Goal: Information Seeking & Learning: Learn about a topic

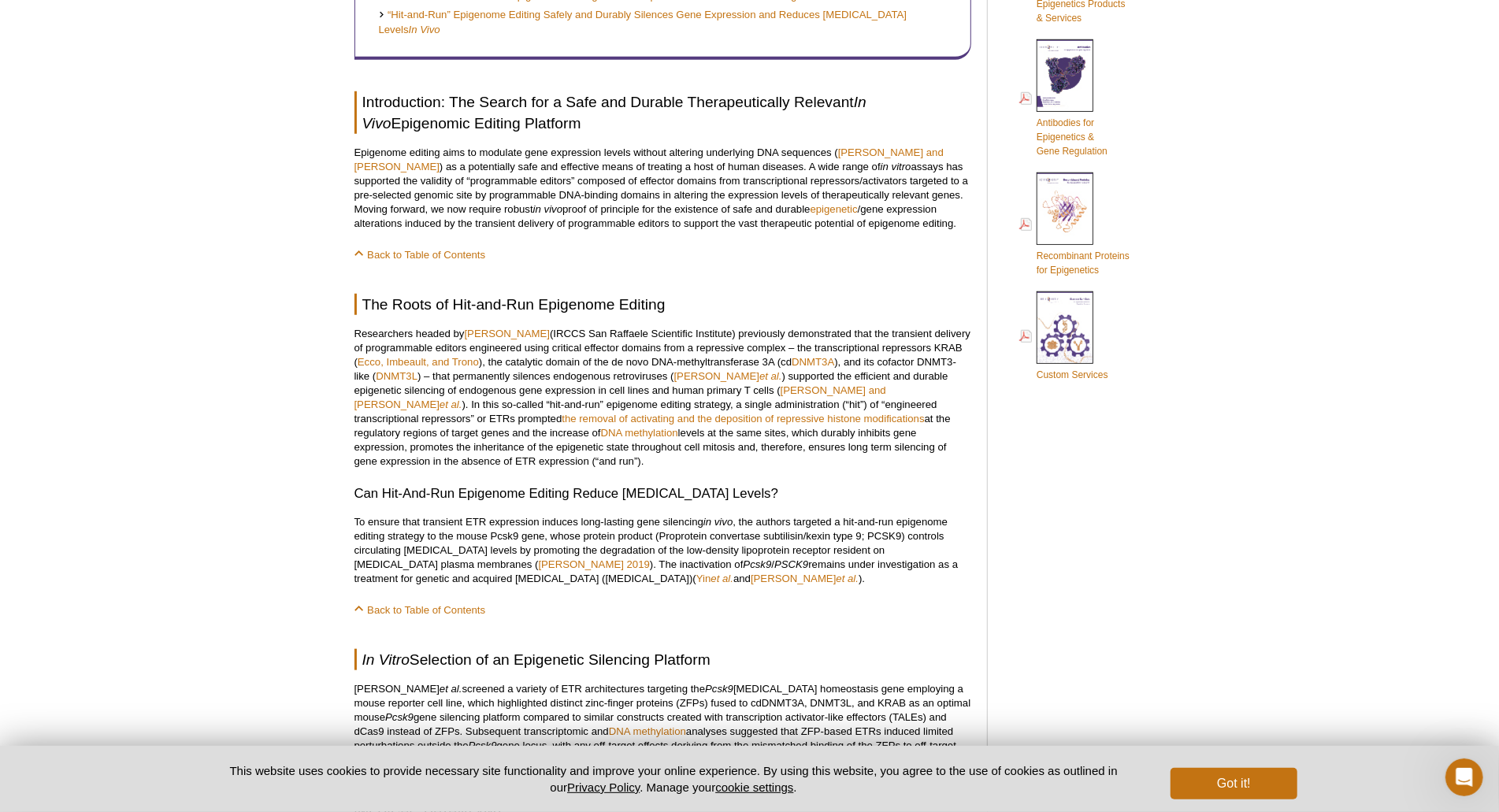
scroll to position [844, 0]
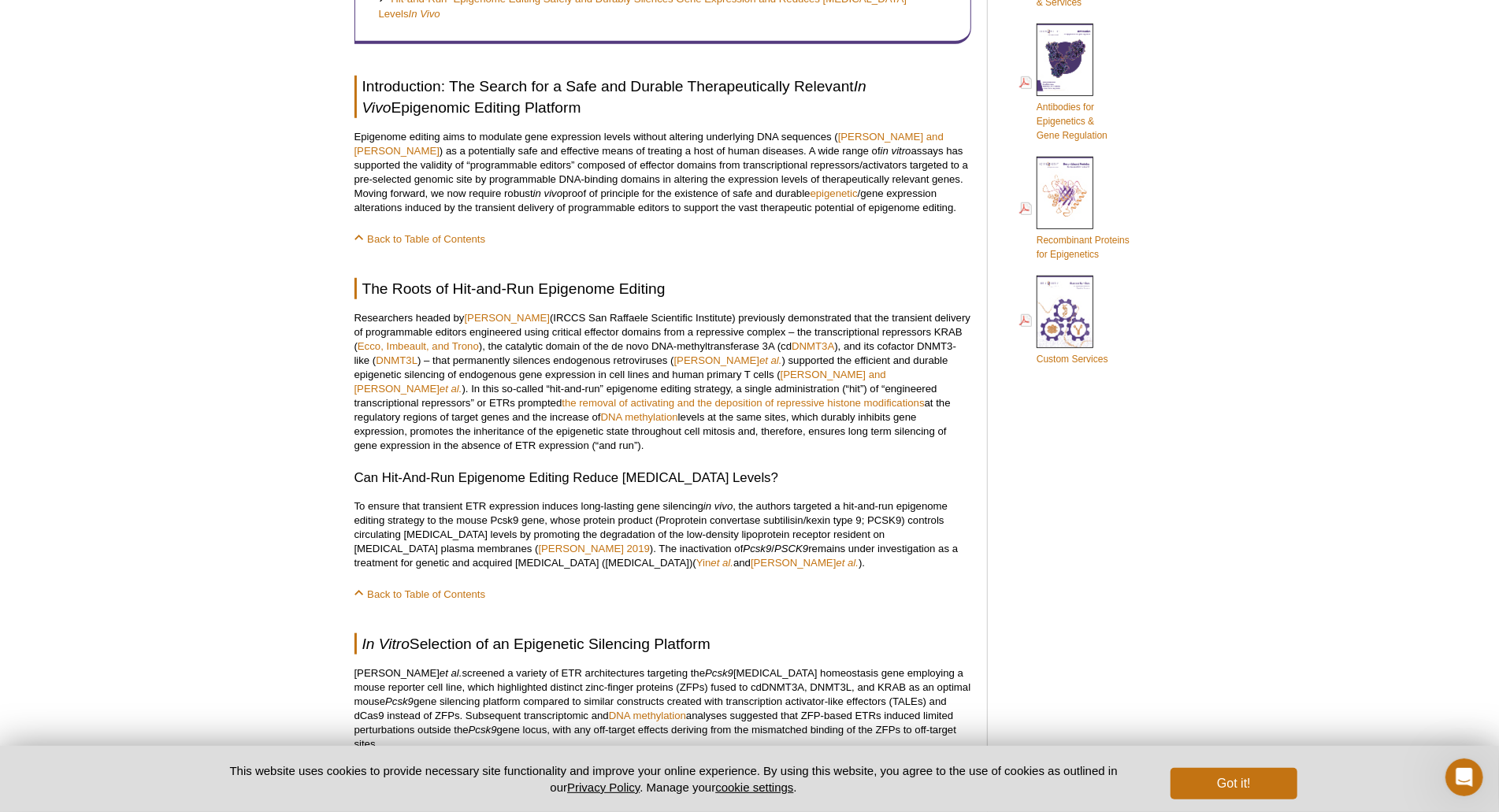
click at [567, 475] on h3 "Can Hit-And-Run Epigenome Editing Reduce [MEDICAL_DATA] Levels?" at bounding box center [663, 478] width 617 height 19
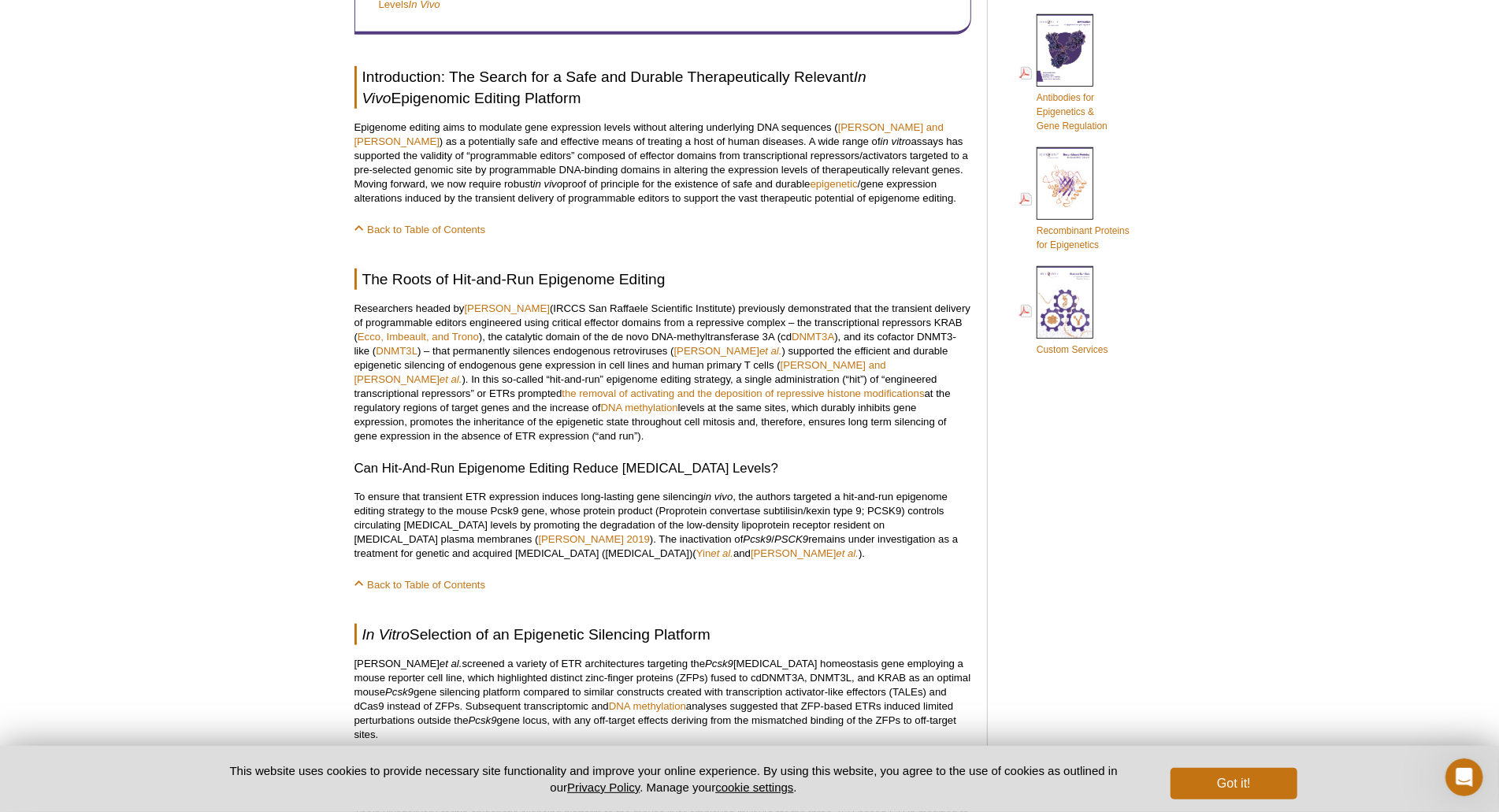
scroll to position [878, 0]
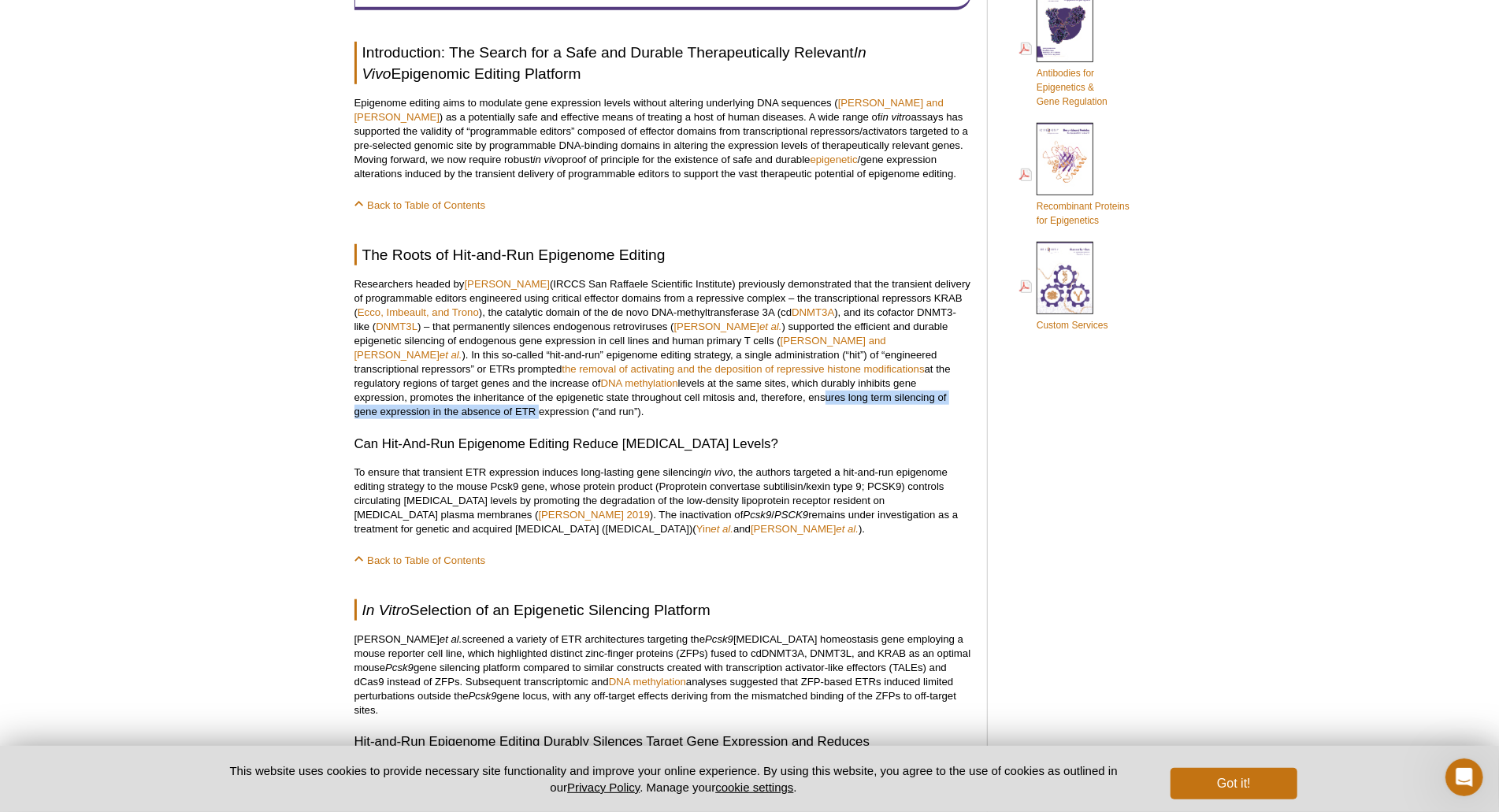
drag, startPoint x: 618, startPoint y: 400, endPoint x: 937, endPoint y: 398, distance: 319.0
click at [937, 398] on p "Researchers headed by [PERSON_NAME] (IRCCS San Raffaele Scientific Institute) p…" at bounding box center [663, 348] width 617 height 141
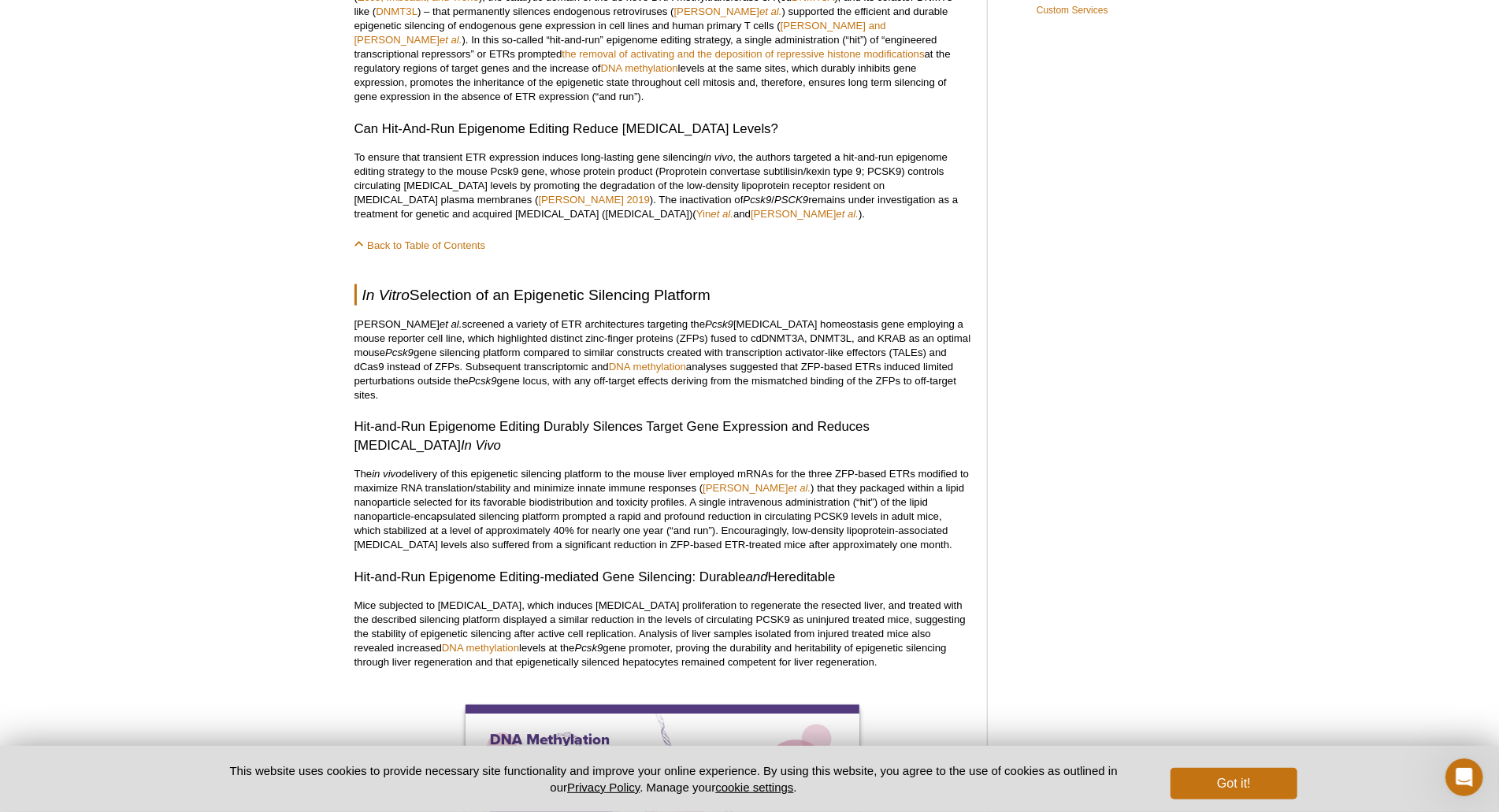
click at [471, 318] on p "[PERSON_NAME] et al. screened a variety of ETR architectures targeting the Pcsk…" at bounding box center [663, 359] width 617 height 85
drag, startPoint x: 394, startPoint y: 313, endPoint x: 865, endPoint y: 326, distance: 471.2
click at [799, 326] on div "<< Back to MOTIFvations Blog Home Page “Hit-and-Run” Epigenome Editing: An Exci…" at bounding box center [663, 547] width 617 height 3189
click at [1028, 326] on div "Featured Articles Complete Guide to Understanding & Using ATAC-Seq Improved Hig…" at bounding box center [1078, 550] width 150 height 3214
click at [486, 313] on div "<< Back to MOTIFvations Blog Home Page “Hit-and-Run” Epigenome Editing: An Exci…" at bounding box center [663, 547] width 617 height 3189
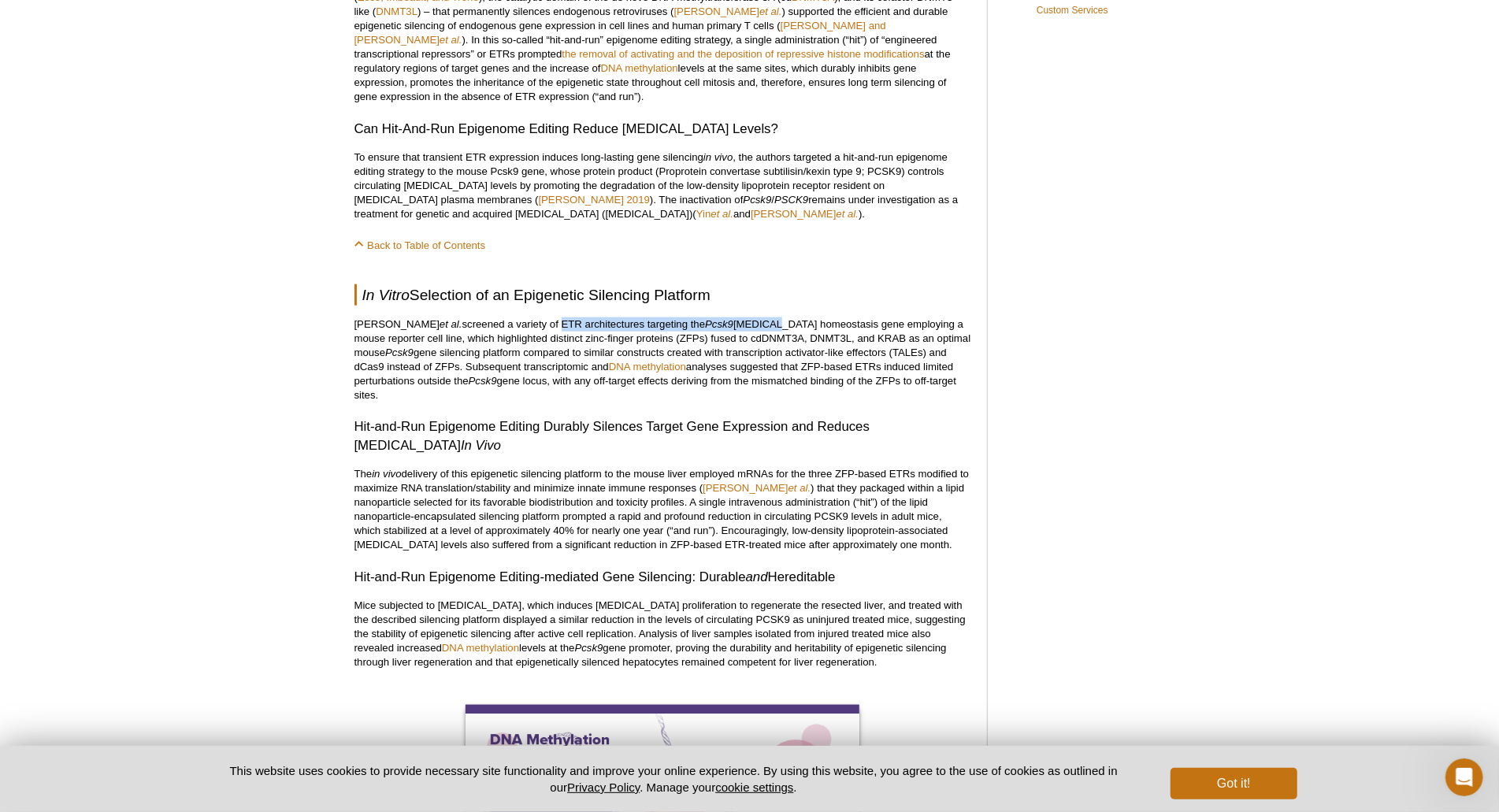
drag, startPoint x: 525, startPoint y: 322, endPoint x: 741, endPoint y: 321, distance: 216.0
click at [741, 321] on p "[PERSON_NAME] et al. screened a variety of ETR architectures targeting the Pcsk…" at bounding box center [663, 359] width 617 height 85
click at [684, 286] on h2 "In Vitro Selection of an Epigenetic Silencing Platform" at bounding box center [663, 294] width 617 height 21
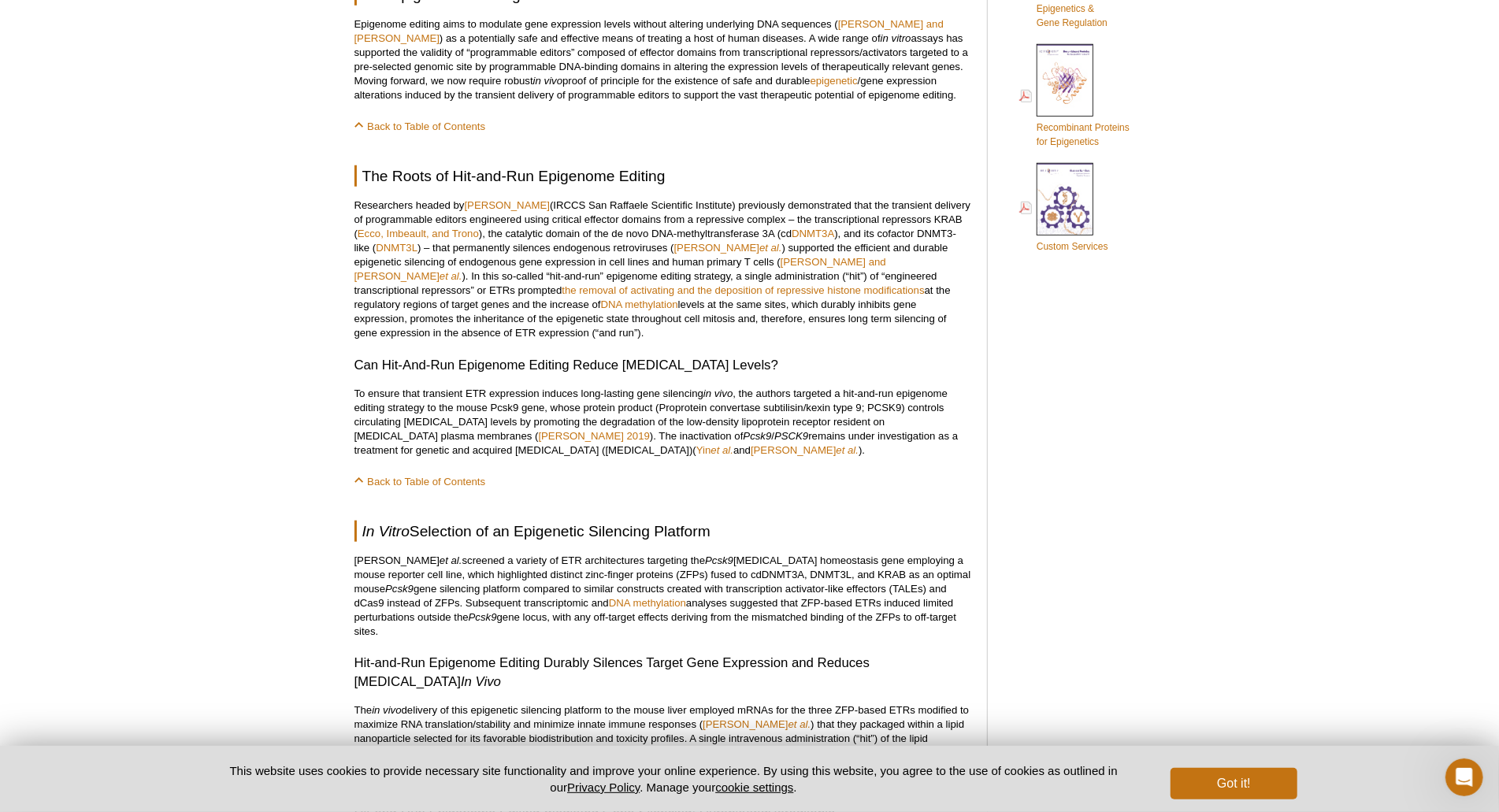
click at [827, 352] on div "<< Back to MOTIFvations Blog Home Page “Hit-and-Run” Epigenome Editing: An Exci…" at bounding box center [663, 784] width 617 height 3189
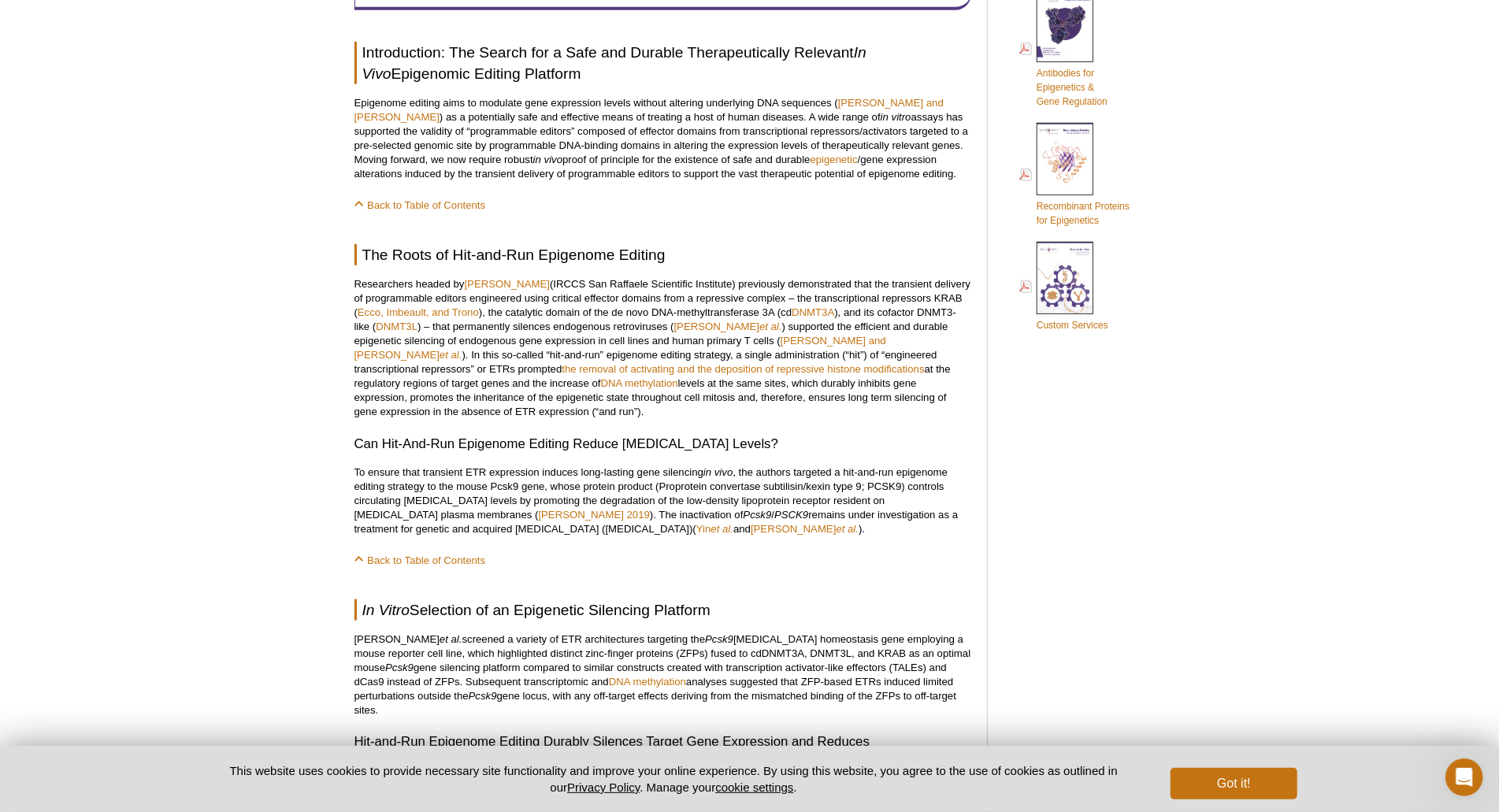
drag, startPoint x: 721, startPoint y: 350, endPoint x: 483, endPoint y: 409, distance: 245.2
click at [483, 409] on p "Researchers headed by [PERSON_NAME] (IRCCS San Raffaele Scientific Institute) p…" at bounding box center [663, 348] width 617 height 141
click at [726, 378] on p "Researchers headed by [PERSON_NAME] (IRCCS San Raffaele Scientific Institute) p…" at bounding box center [663, 348] width 617 height 141
drag, startPoint x: 722, startPoint y: 355, endPoint x: 499, endPoint y: 414, distance: 230.7
click at [499, 414] on p "Researchers headed by [PERSON_NAME] (IRCCS San Raffaele Scientific Institute) p…" at bounding box center [663, 348] width 617 height 141
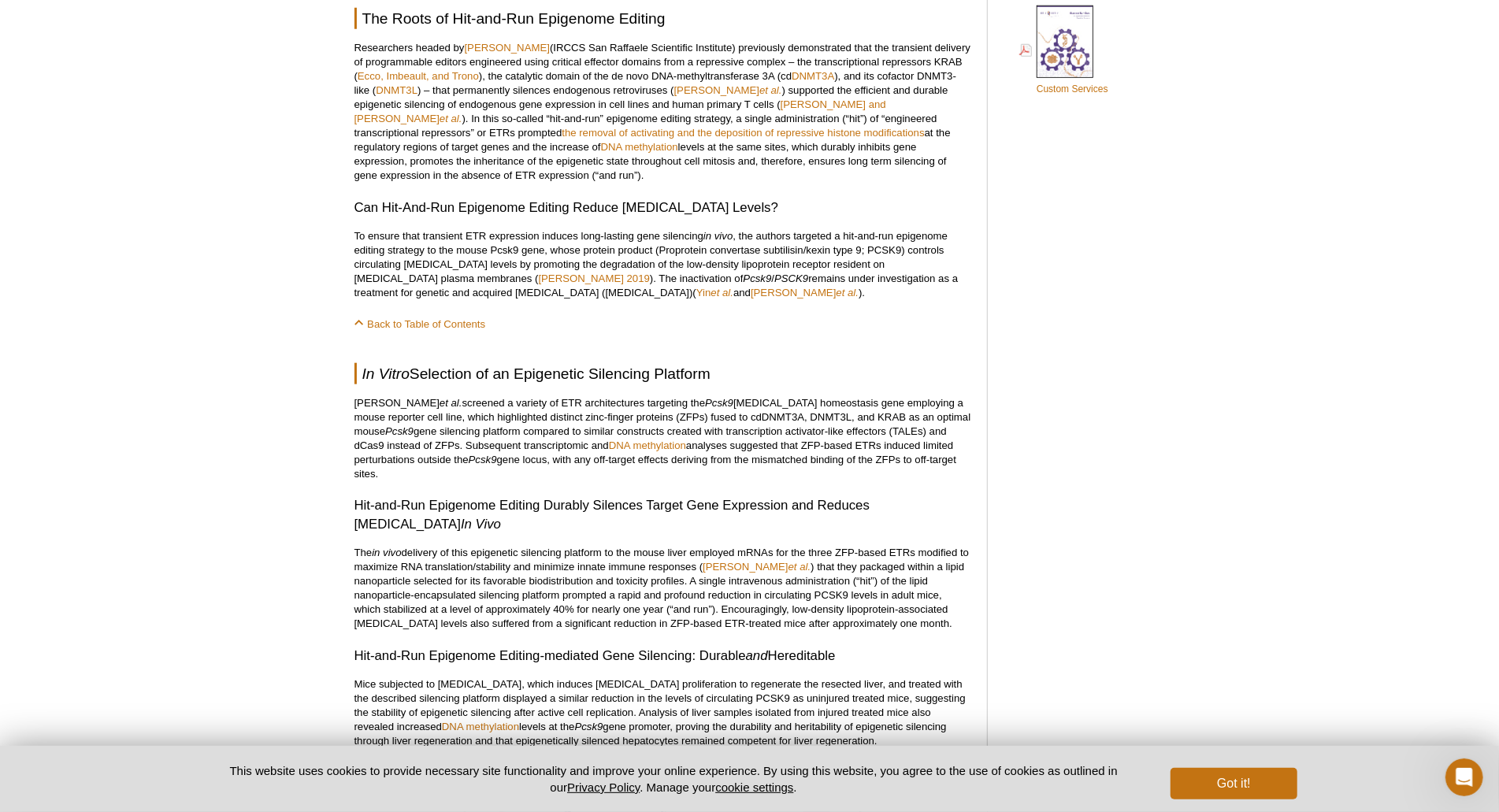
scroll to position [1035, 0]
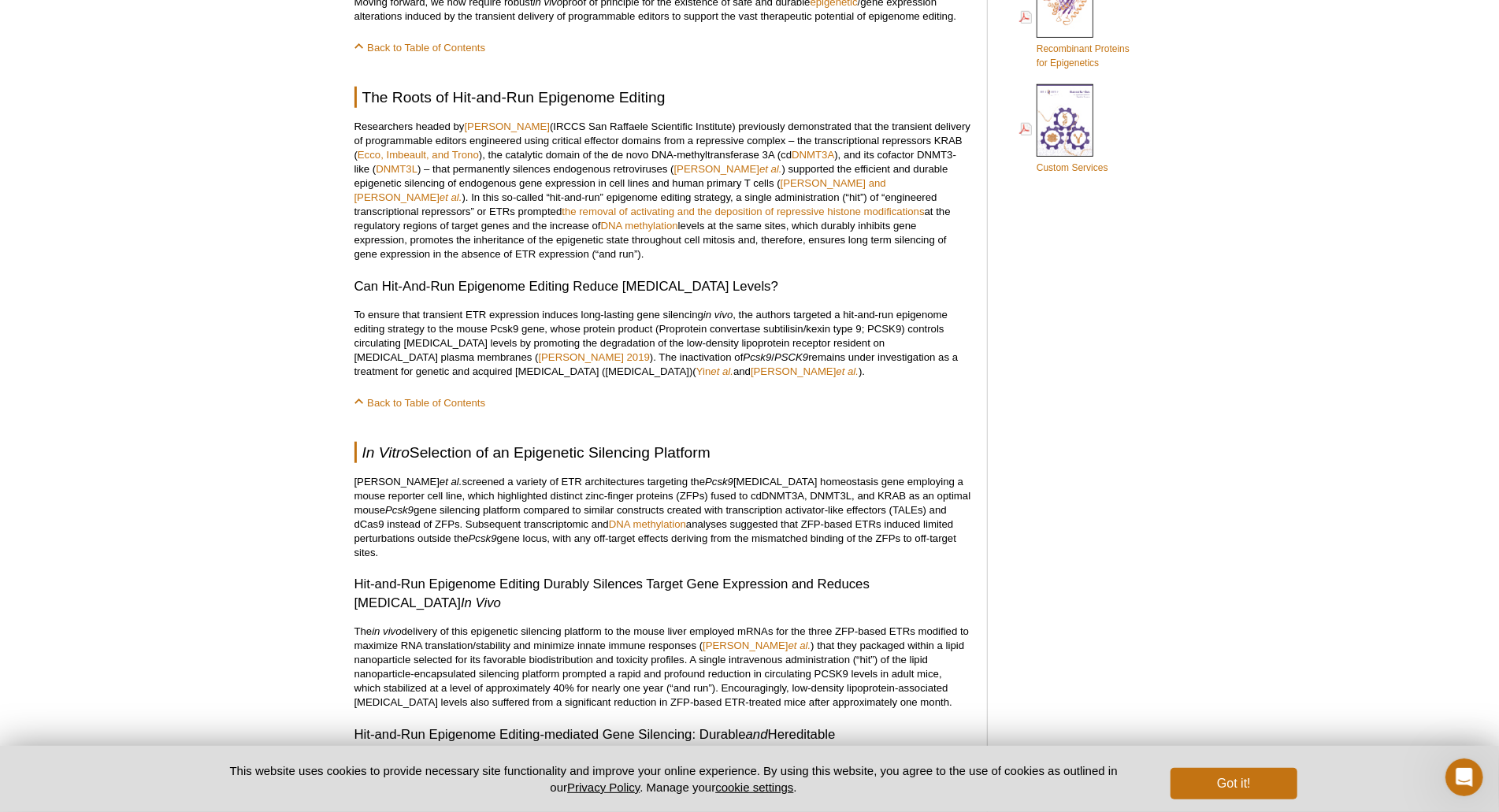
click at [703, 372] on p "To ensure that transient ETR expression induces long-lasting gene silencing in …" at bounding box center [663, 343] width 617 height 71
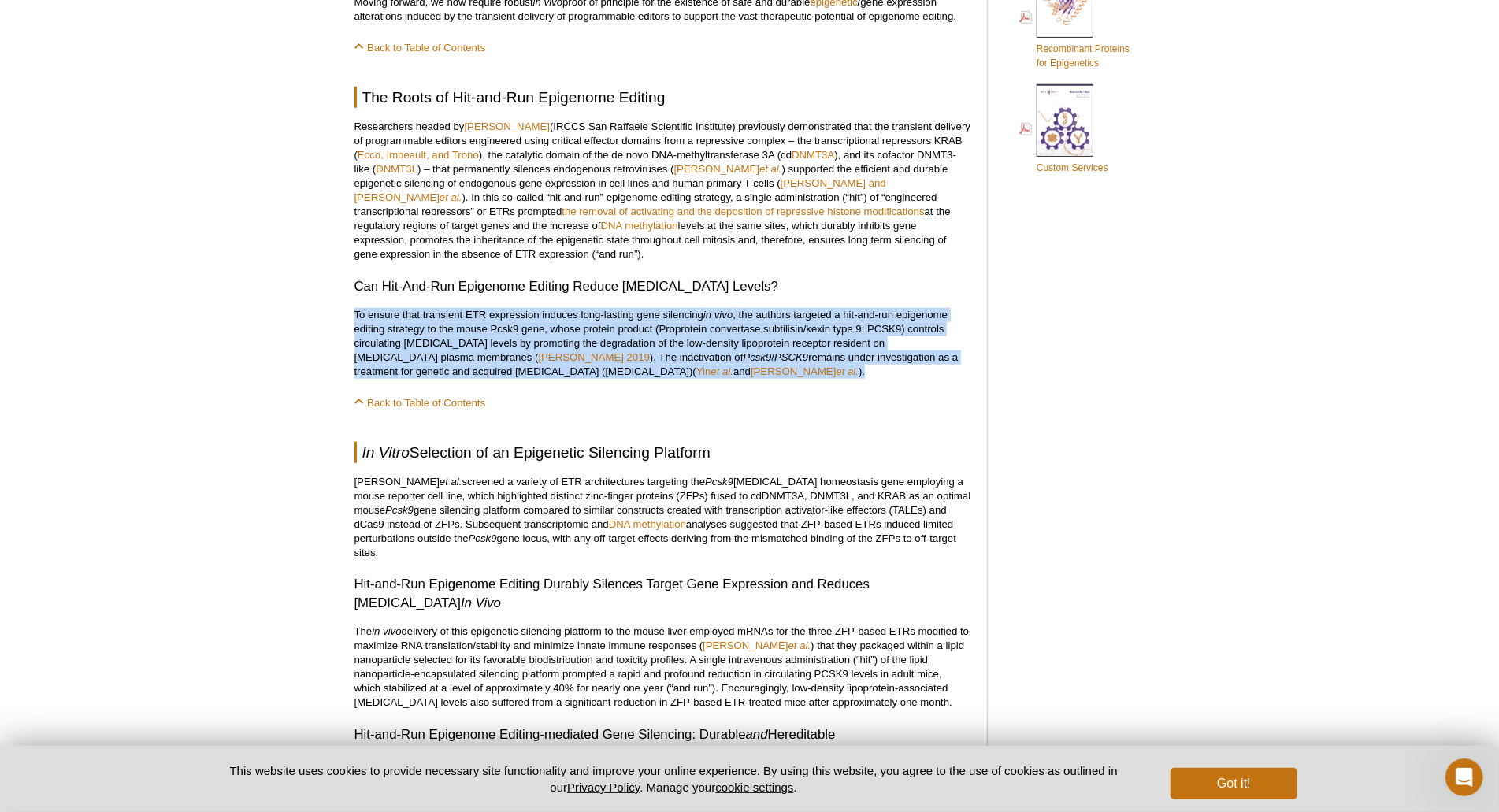
drag, startPoint x: 701, startPoint y: 372, endPoint x: 342, endPoint y: 315, distance: 363.5
click at [342, 315] on div "Active Motif Logo Enabling Epigenetics Research 0 Search Skip to content Active…" at bounding box center [749, 746] width 1499 height 3484
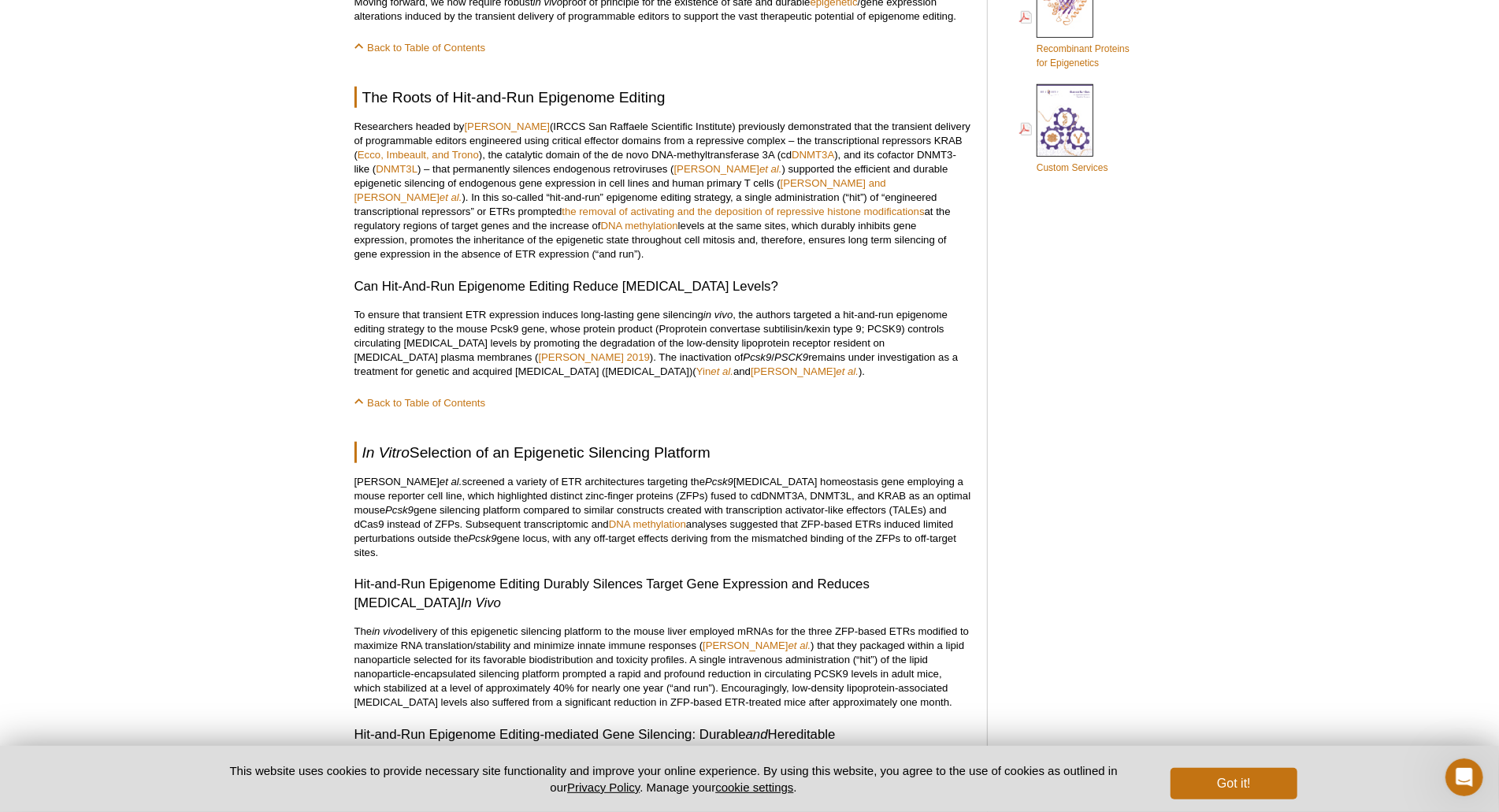
click at [745, 385] on div "<< Back to MOTIFvations Blog Home Page “Hit-and-Run” Epigenome Editing: An Exci…" at bounding box center [663, 705] width 617 height 3189
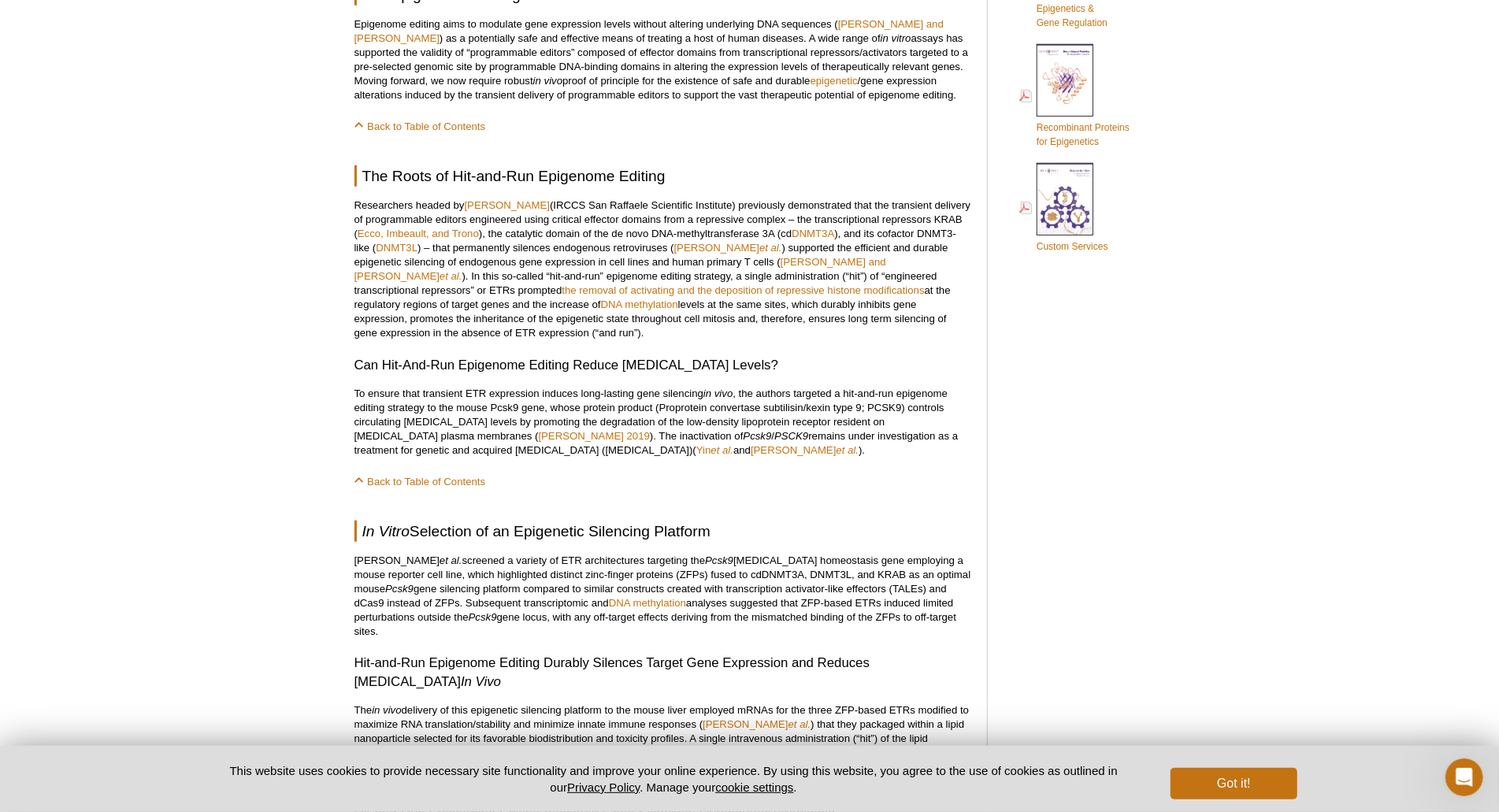
scroll to position [878, 0]
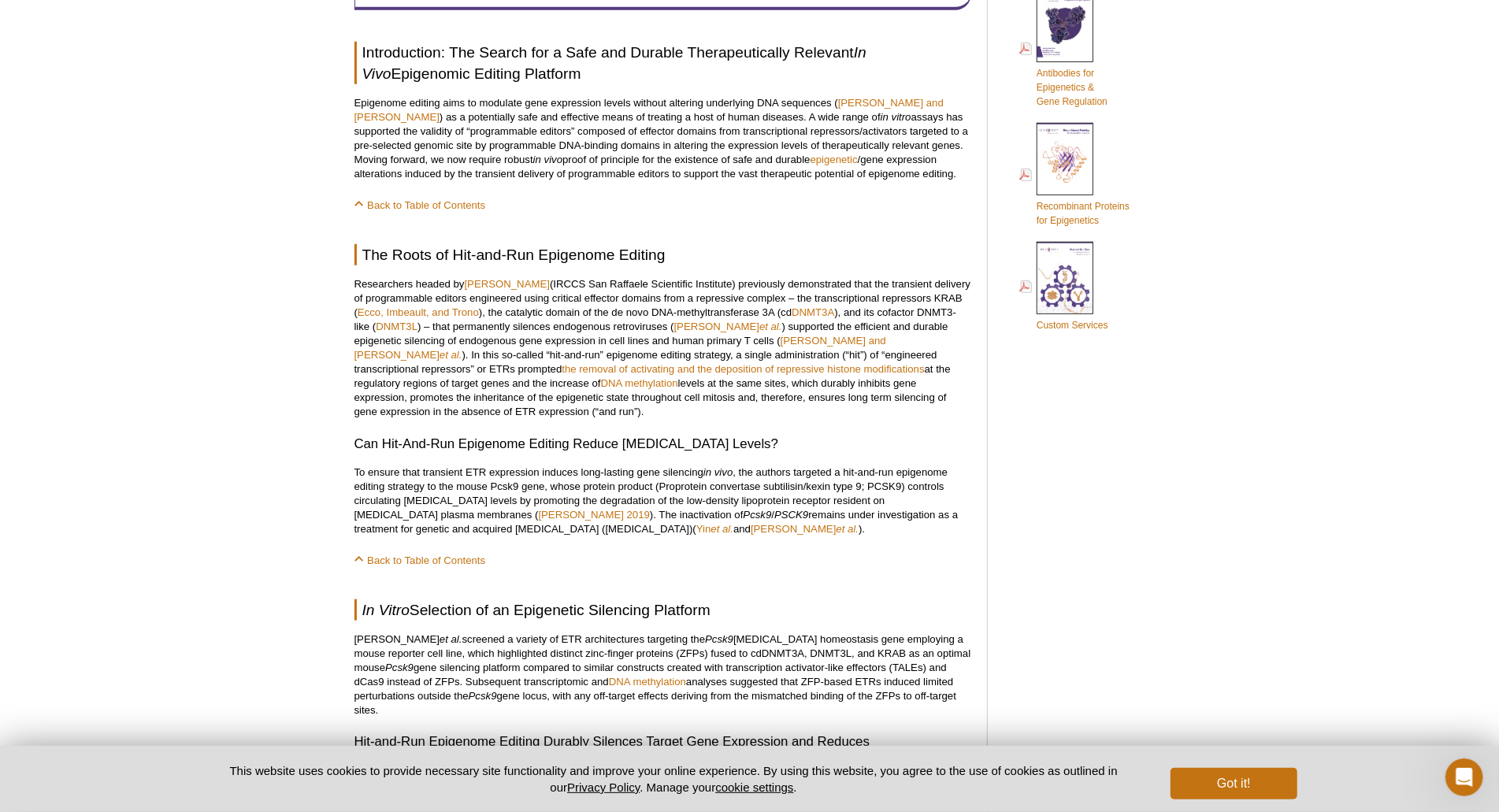
click at [501, 413] on p "Researchers headed by [PERSON_NAME] (IRCCS San Raffaele Scientific Institute) p…" at bounding box center [663, 348] width 617 height 141
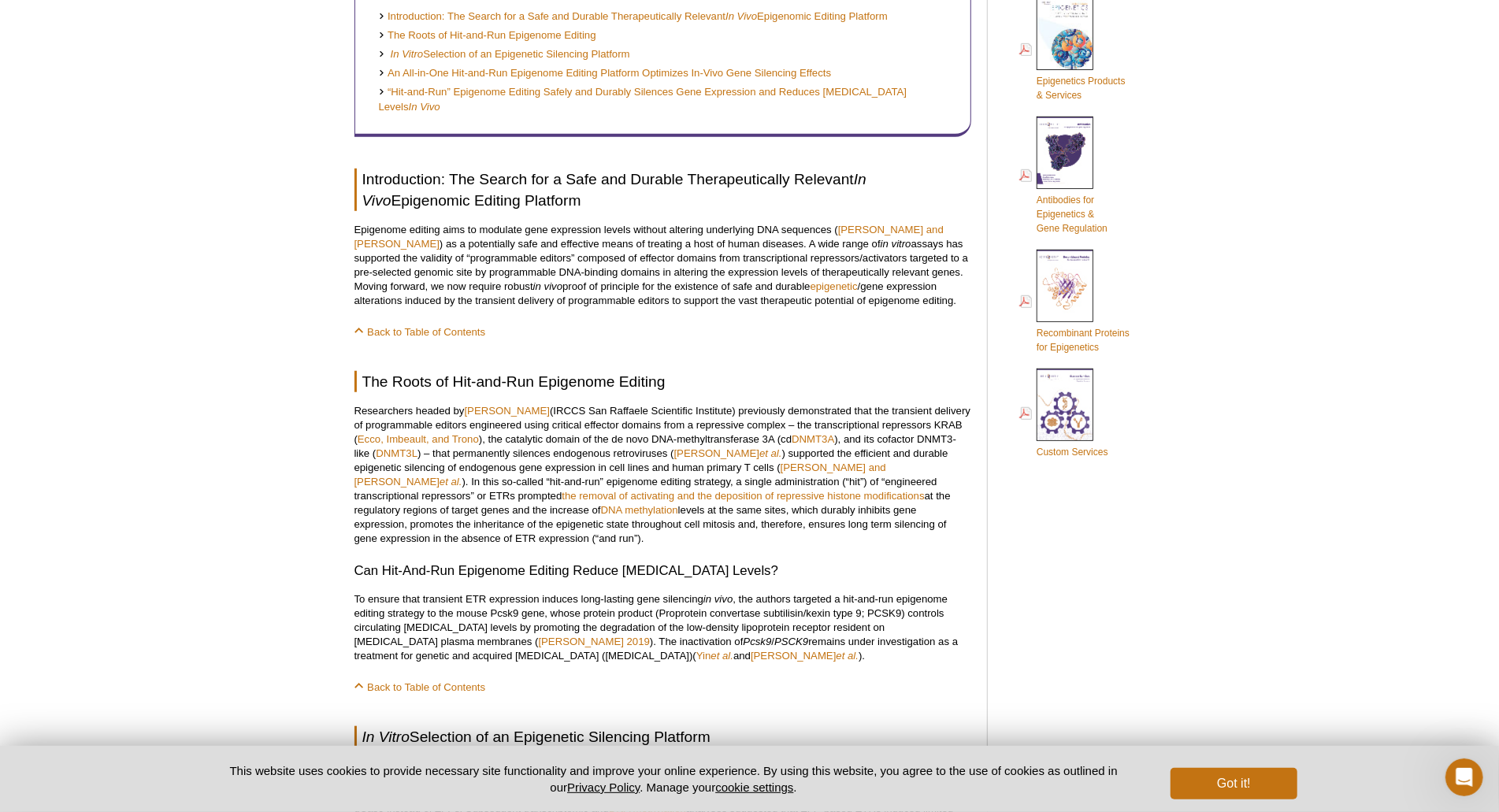
scroll to position [720, 0]
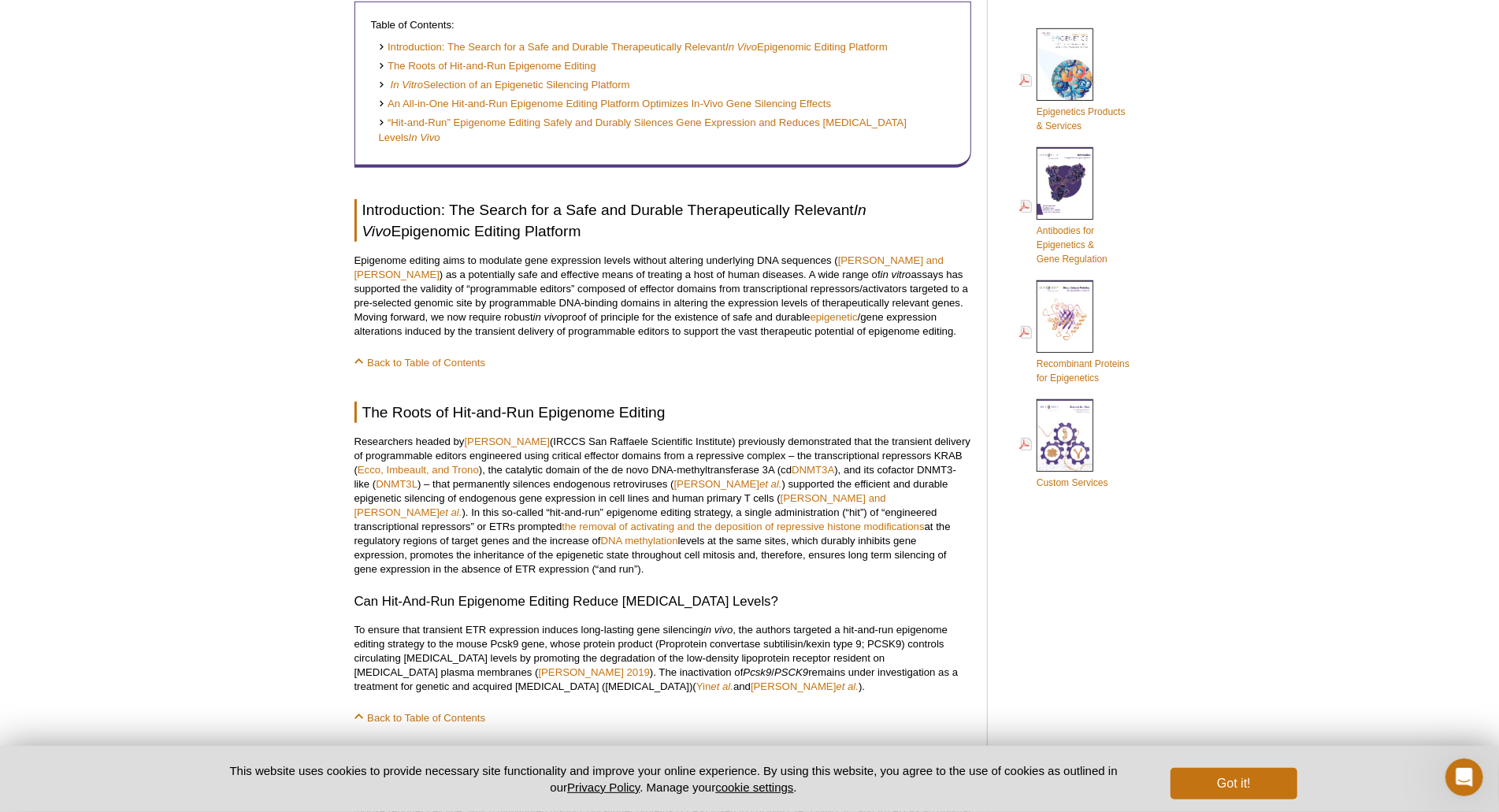
click at [947, 521] on p "Researchers headed by [PERSON_NAME] (IRCCS San Raffaele Scientific Institute) p…" at bounding box center [663, 505] width 617 height 141
click at [426, 473] on link "Ecco, Imbeault, and Trono" at bounding box center [418, 469] width 121 height 12
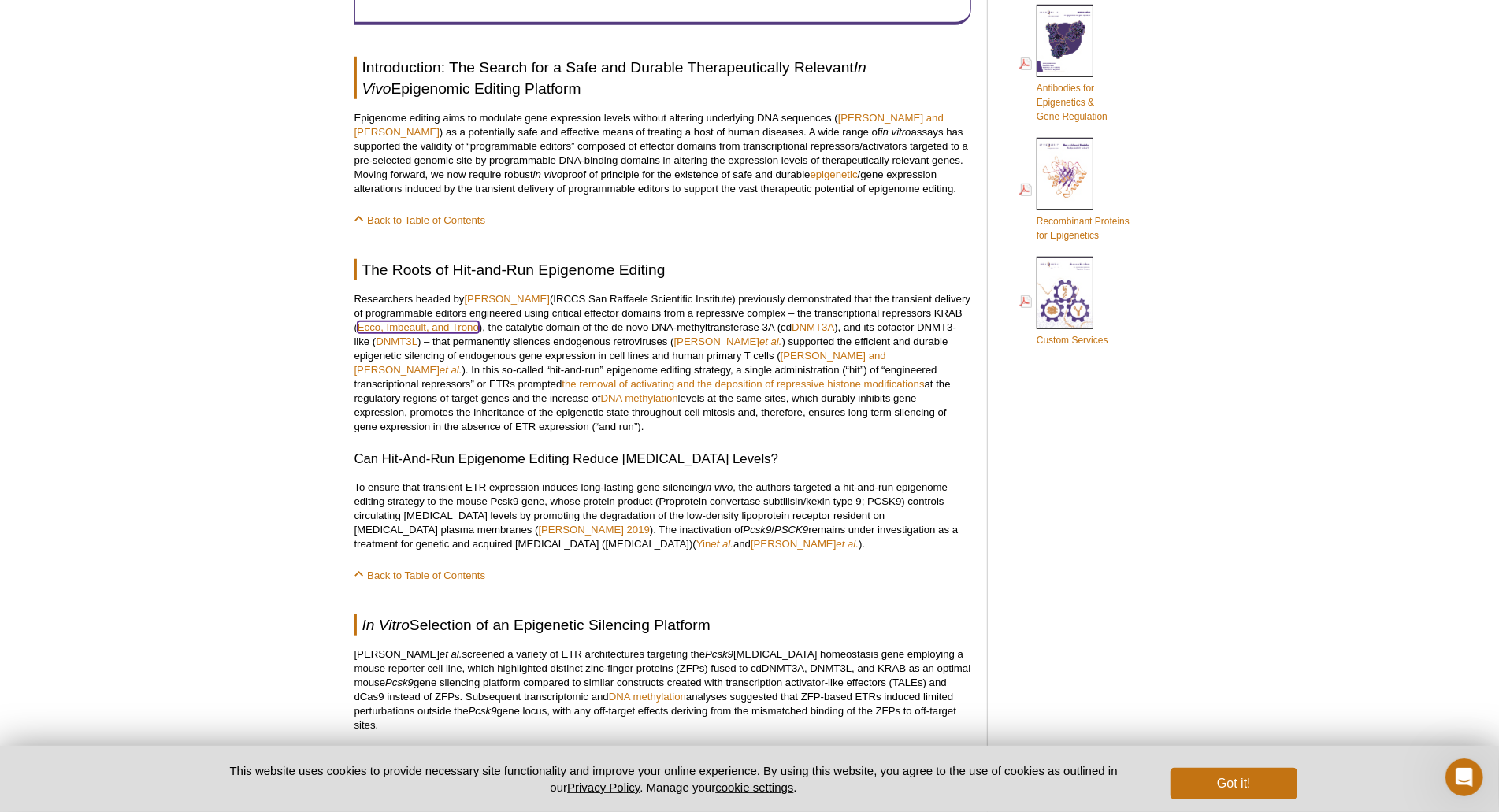
scroll to position [878, 0]
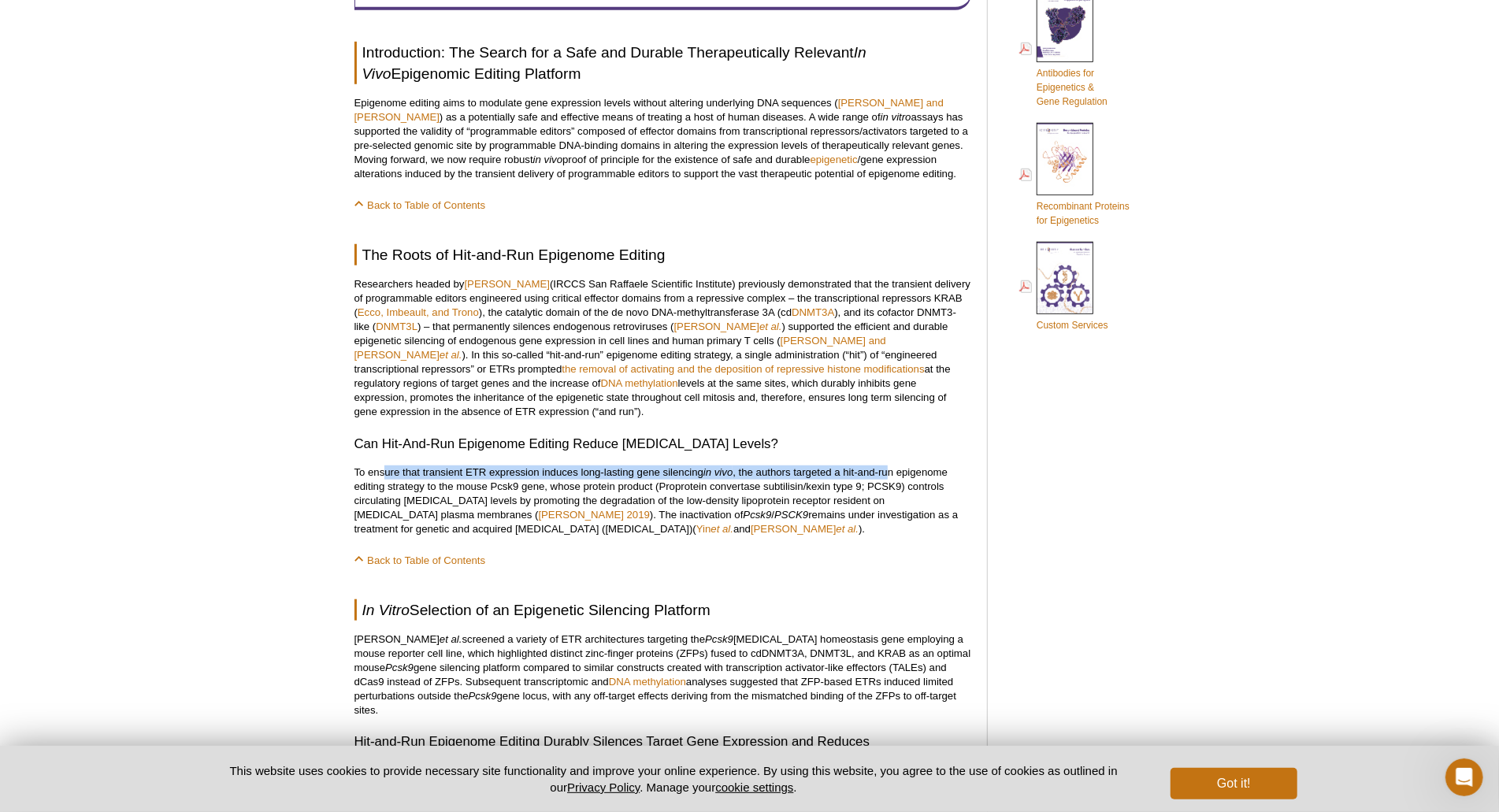
drag, startPoint x: 383, startPoint y: 471, endPoint x: 889, endPoint y: 464, distance: 506.0
click at [514, 632] on p "[PERSON_NAME] et al. screened a variety of ETR architectures targeting the Pcsk…" at bounding box center [663, 674] width 617 height 85
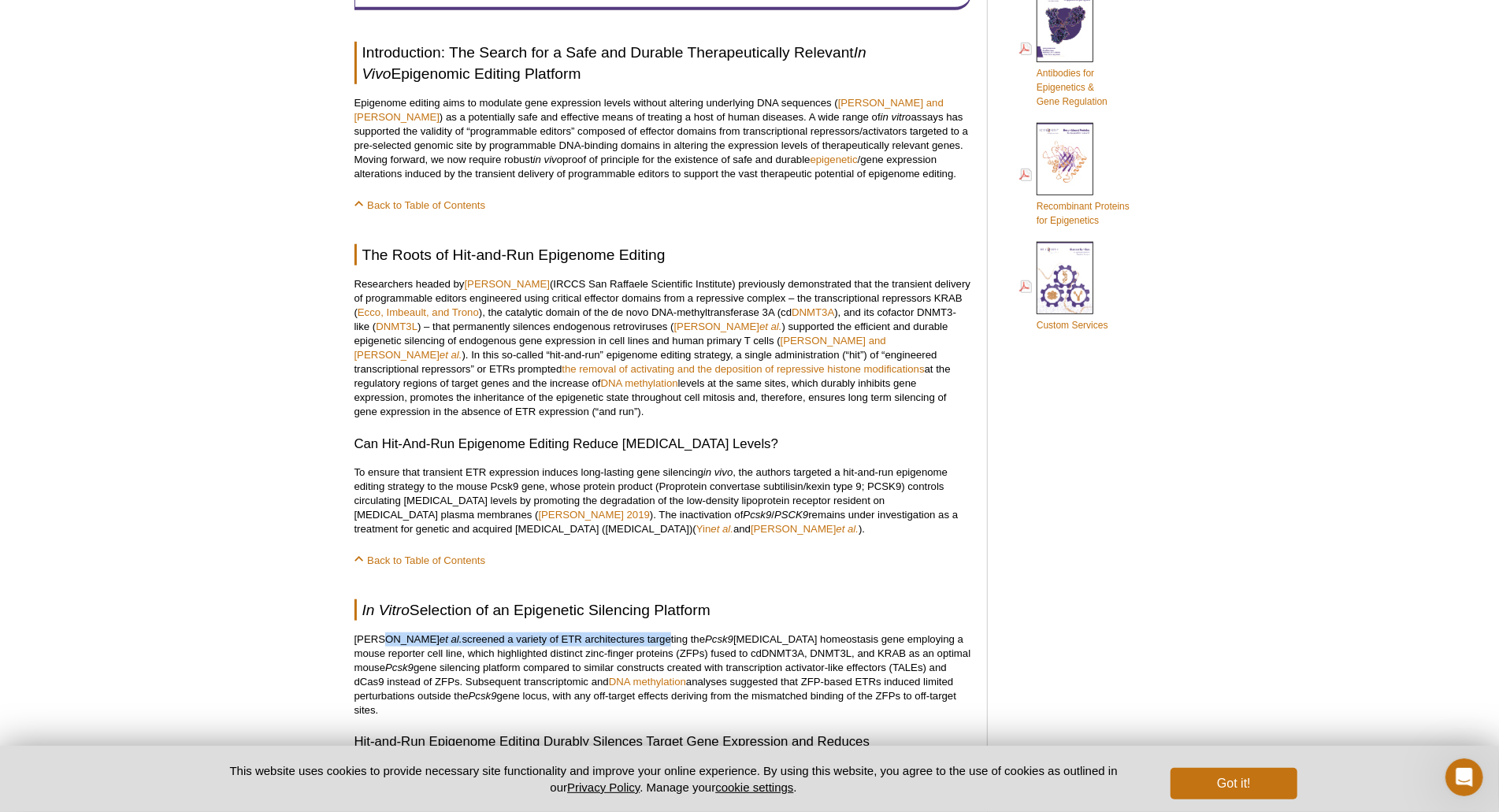
drag, startPoint x: 382, startPoint y: 636, endPoint x: 633, endPoint y: 634, distance: 251.0
click at [633, 634] on p "[PERSON_NAME] et al. screened a variety of ETR architectures targeting the Pcsk…" at bounding box center [663, 674] width 617 height 85
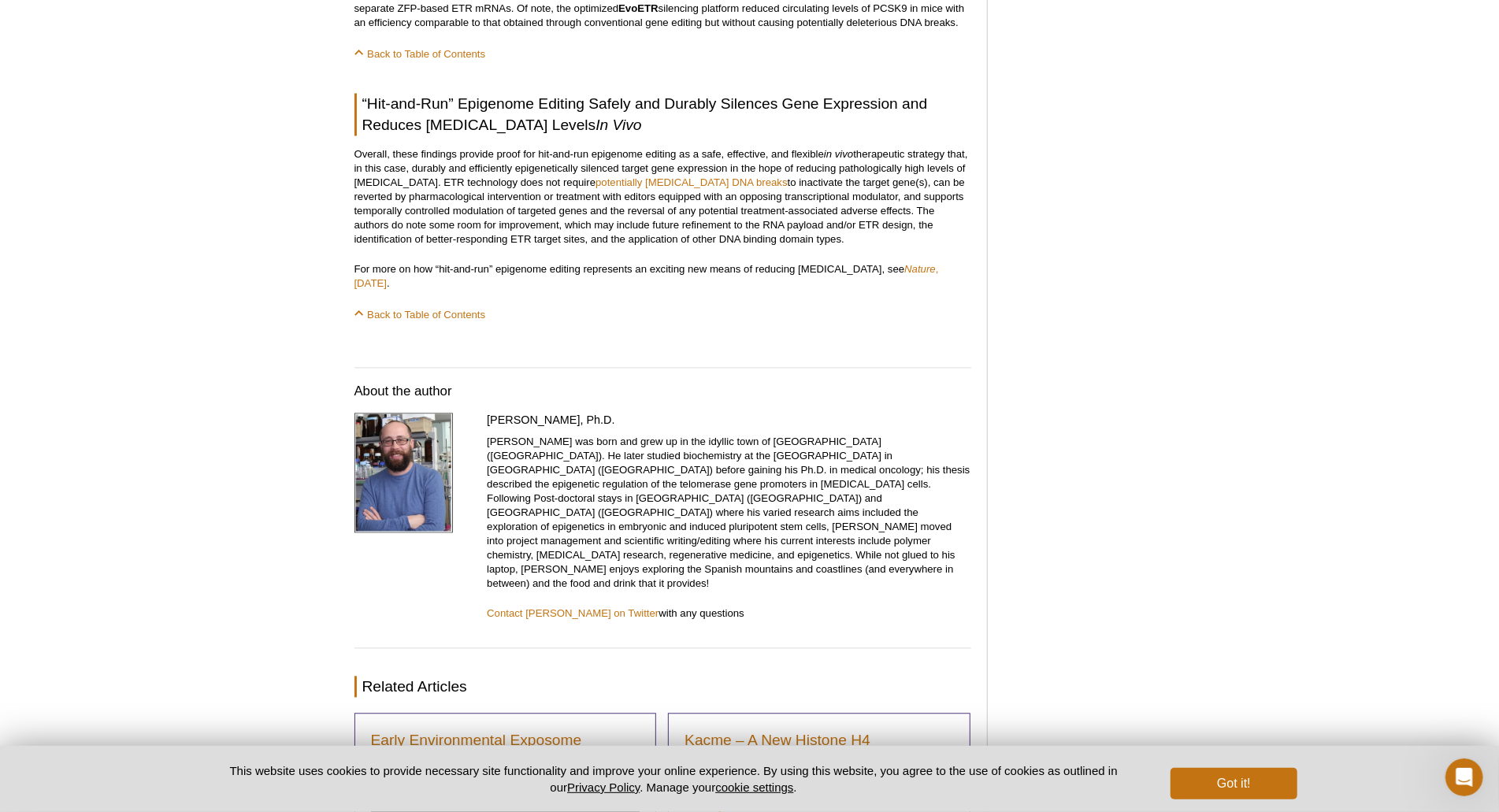
scroll to position [2095, 0]
